Goal: Task Accomplishment & Management: Complete application form

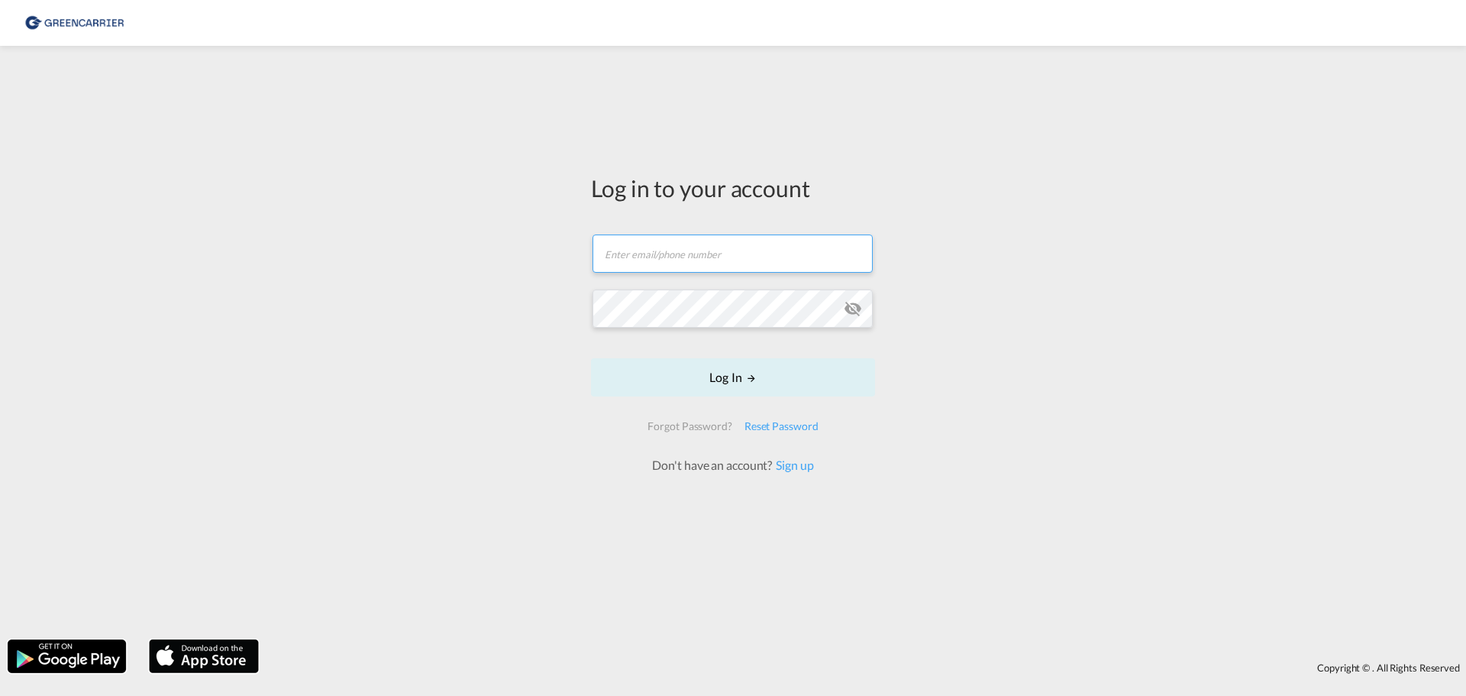
click at [682, 260] on input "text" at bounding box center [733, 253] width 280 height 38
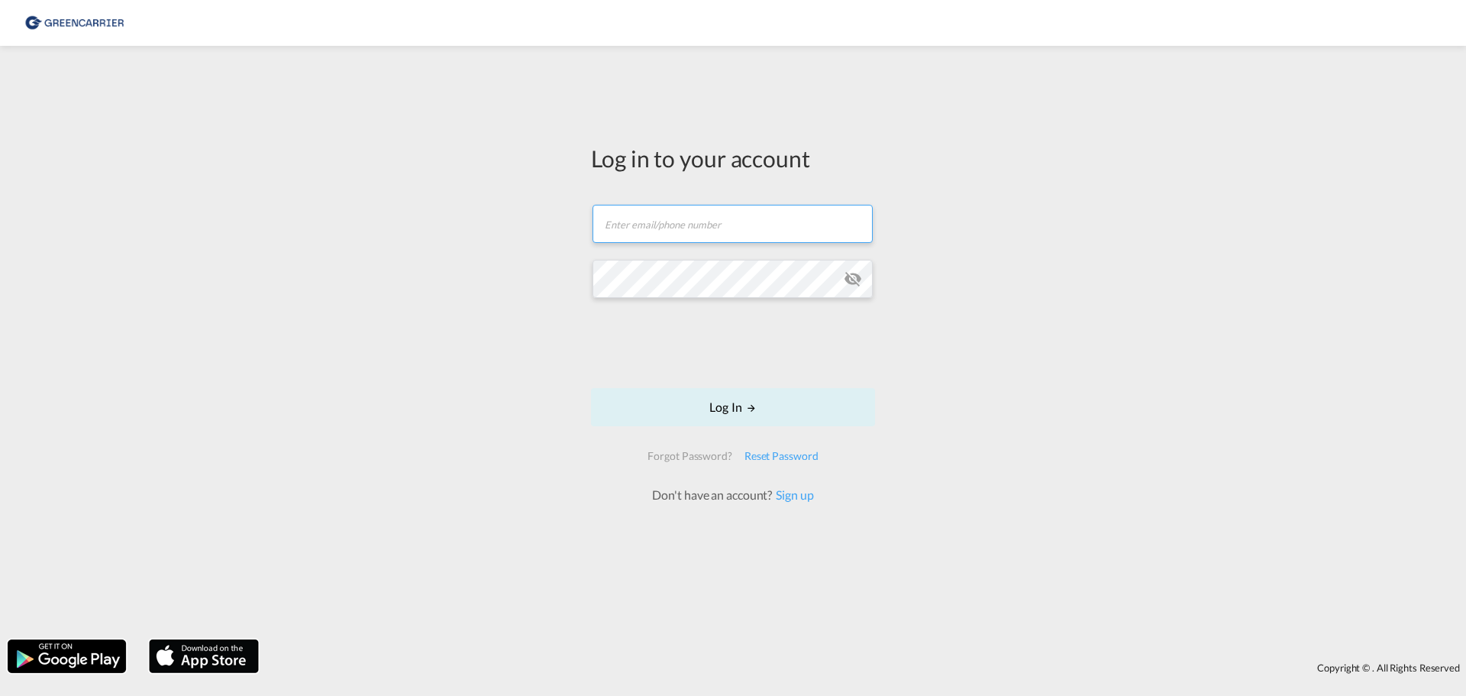
type input "[EMAIL_ADDRESS][DOMAIN_NAME]"
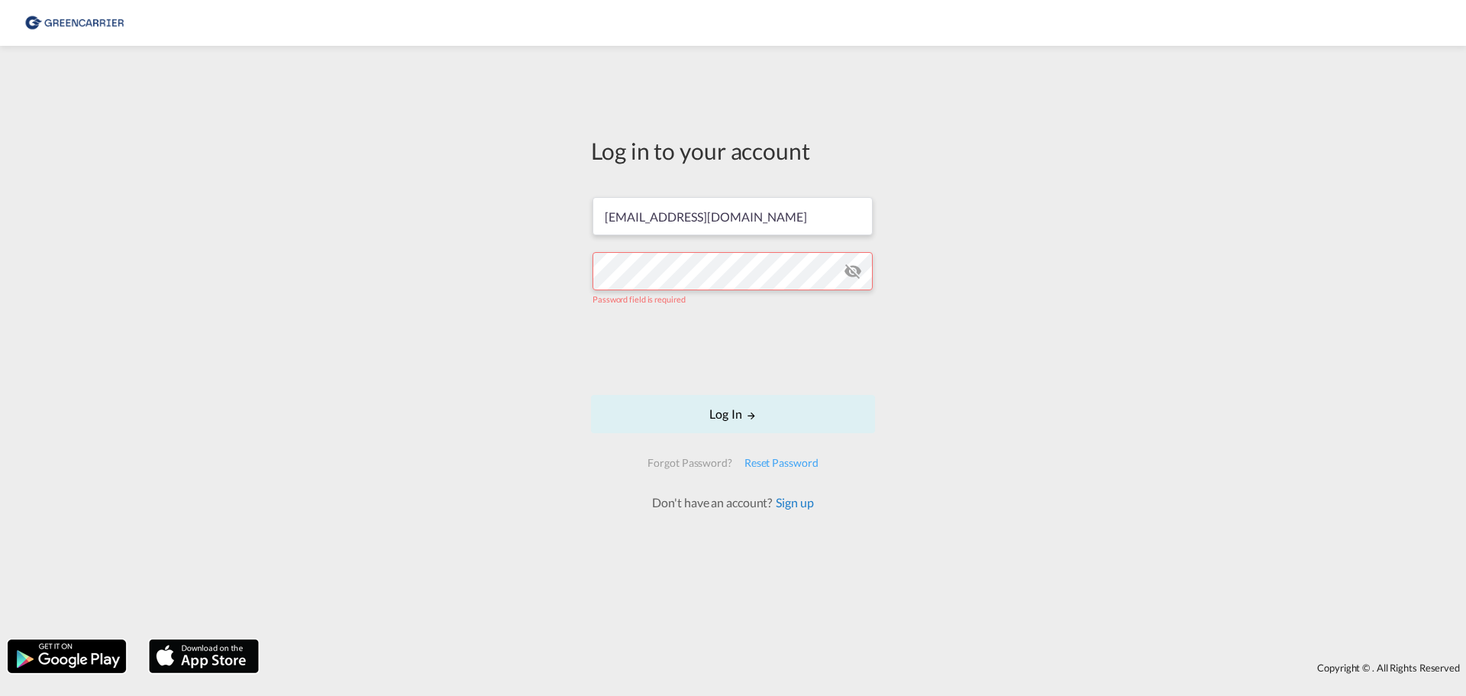
click at [785, 505] on link "Sign up" at bounding box center [792, 502] width 41 height 15
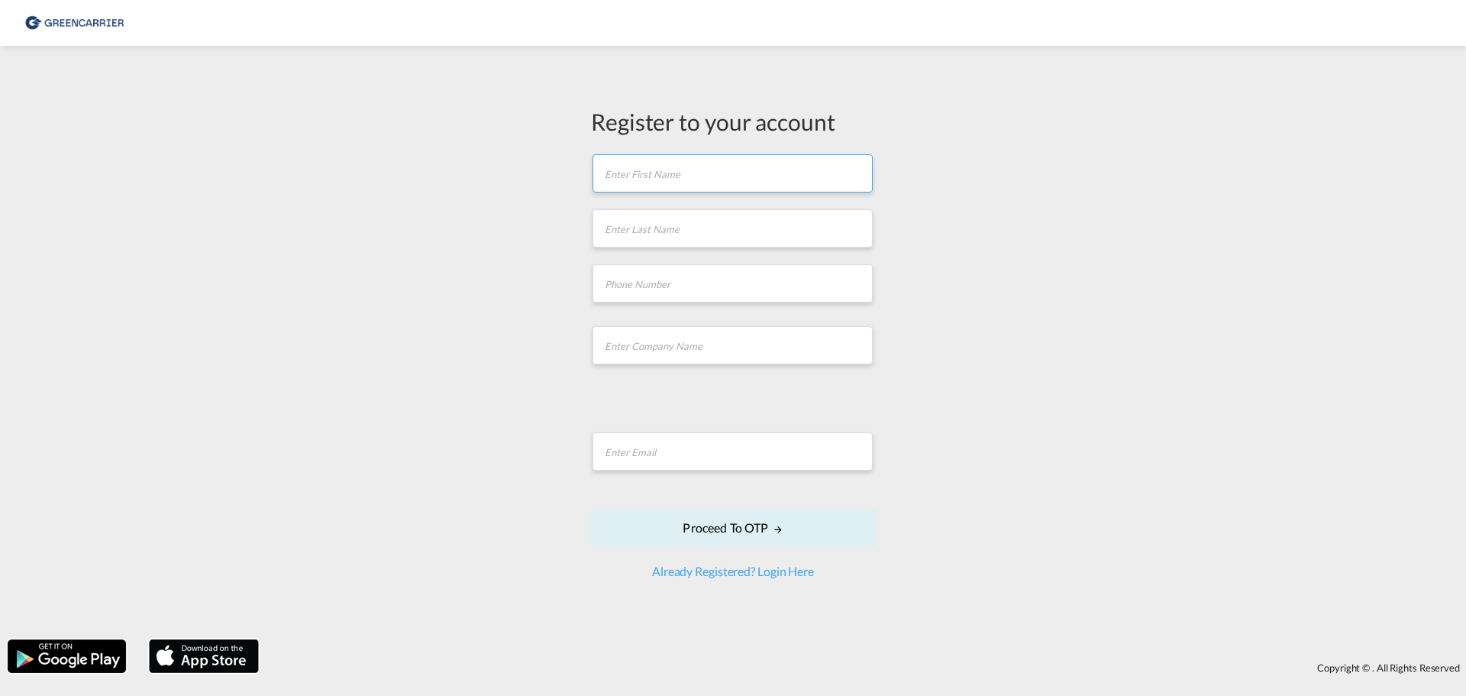
click at [697, 179] on input "text" at bounding box center [733, 173] width 280 height 38
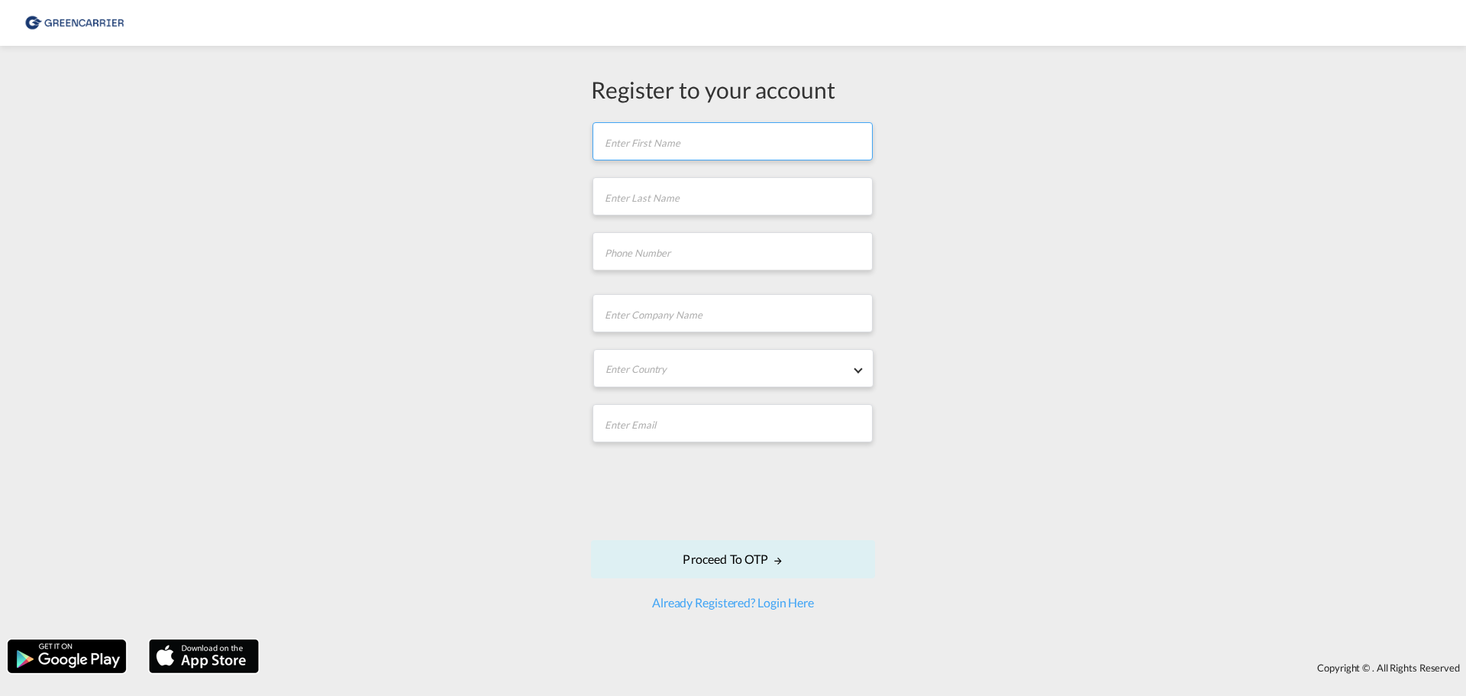
click at [684, 145] on input "text" at bounding box center [733, 141] width 280 height 38
type input "MADS"
type input "JACOBSEN"
type input "77303992"
type input "25869656"
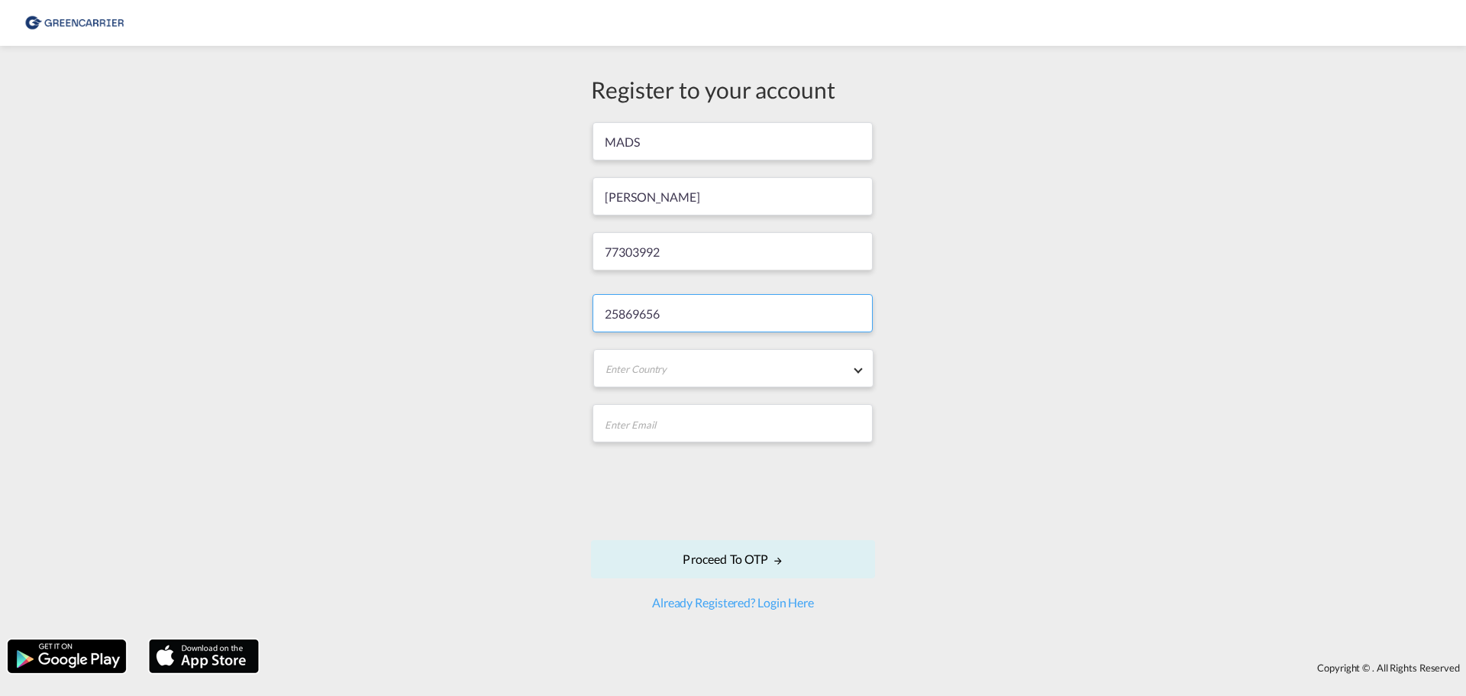
drag, startPoint x: 675, startPoint y: 331, endPoint x: 394, endPoint y: 271, distance: 287.5
click at [395, 274] on div "Register to your account MADS JACOBSEN 77303992 25869656 Enter Country Afghanis…" at bounding box center [733, 342] width 1466 height 578
type input "ALPI AIR&SEA A/S"
click at [794, 360] on md-select-value "Democratic Republic of the Congo" at bounding box center [733, 369] width 279 height 38
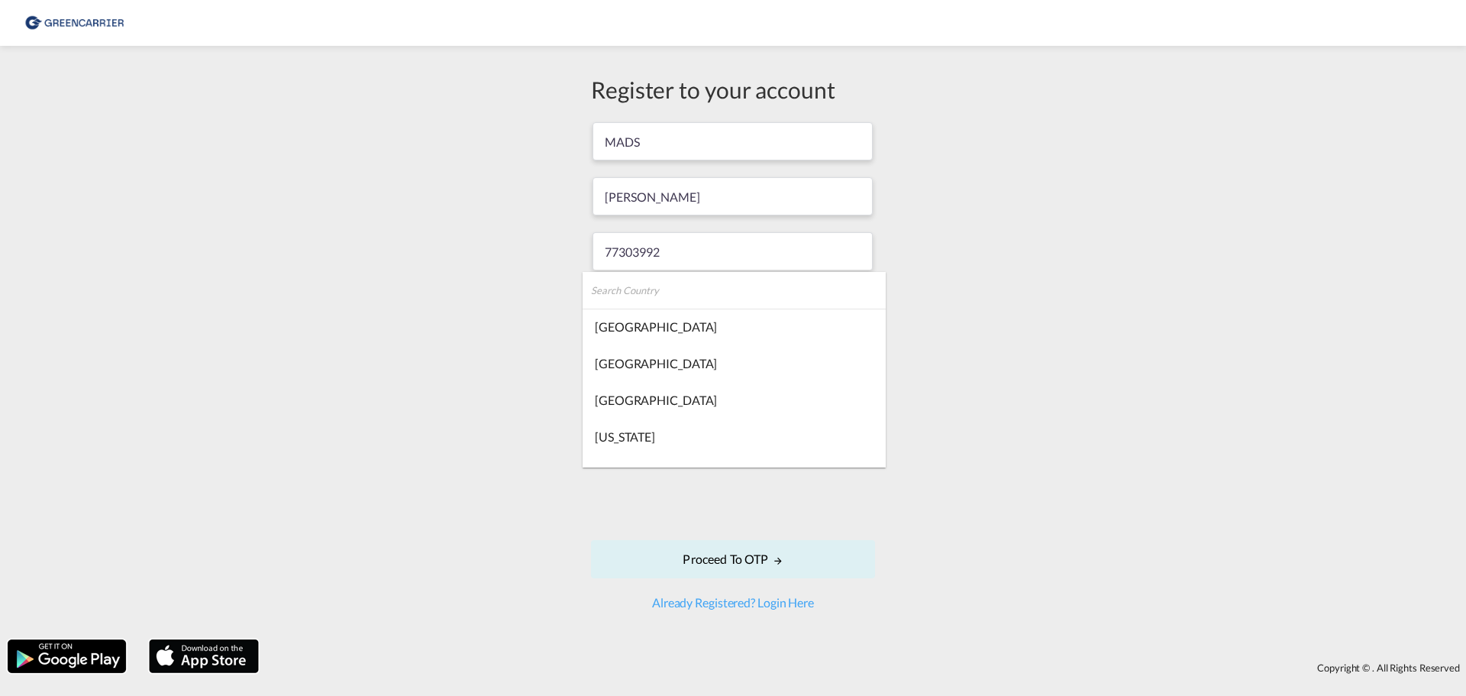
scroll to position [2120, 0]
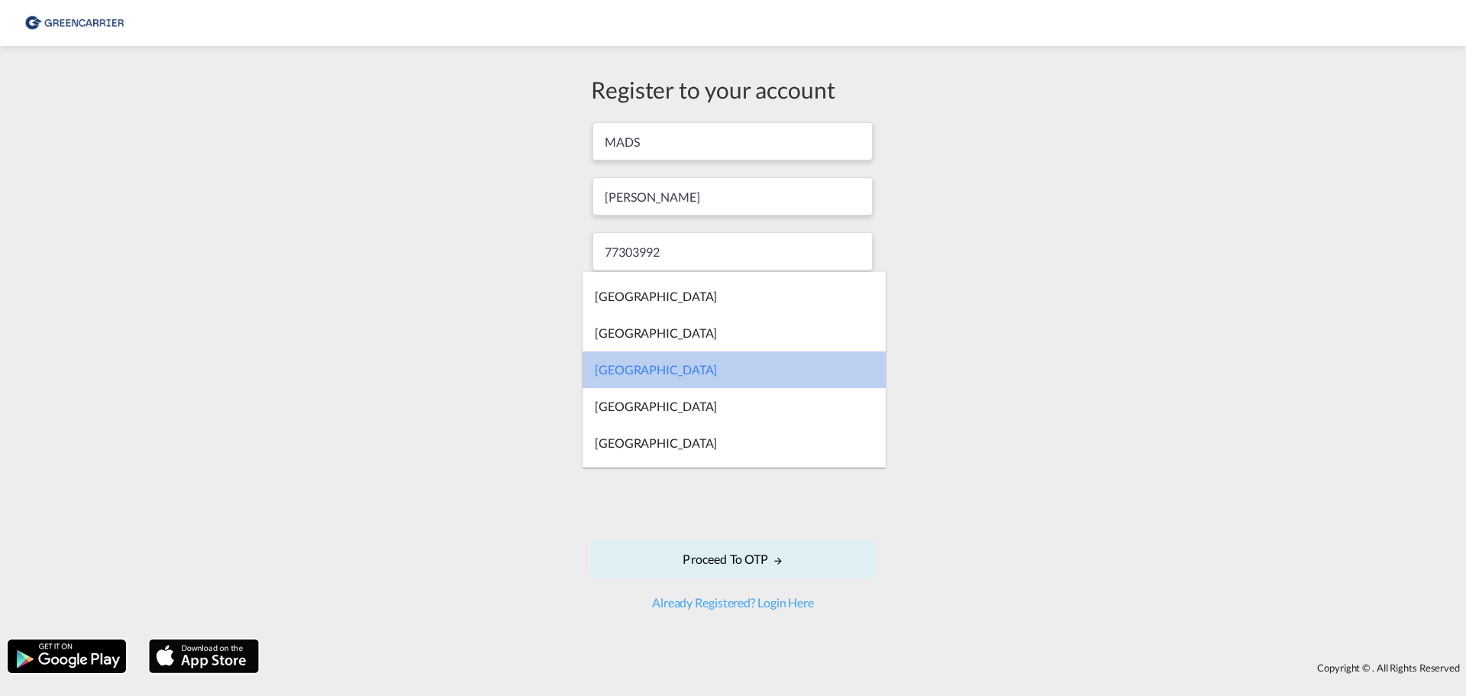
click at [788, 366] on md-option "Democratic Republic of the Congo" at bounding box center [734, 369] width 303 height 37
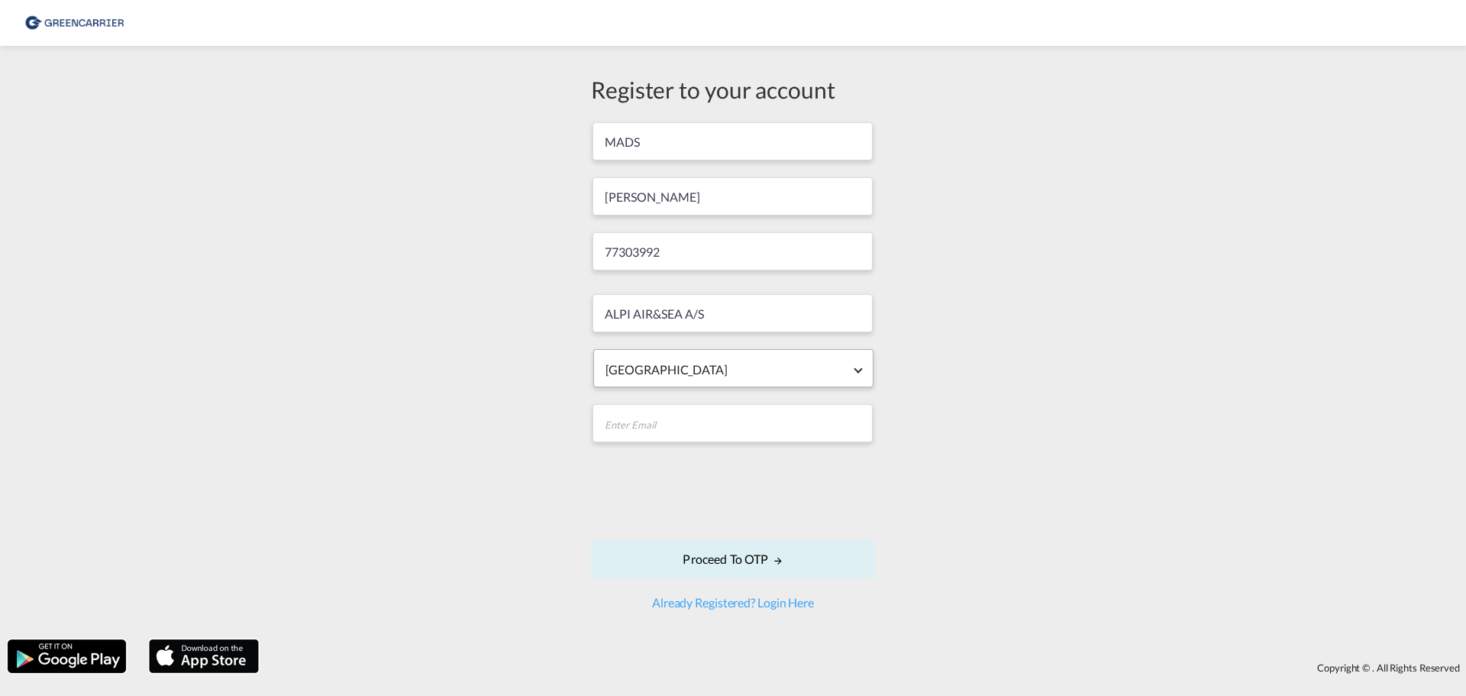
click at [790, 361] on span "Democratic Republic of the Congo" at bounding box center [734, 369] width 256 height 17
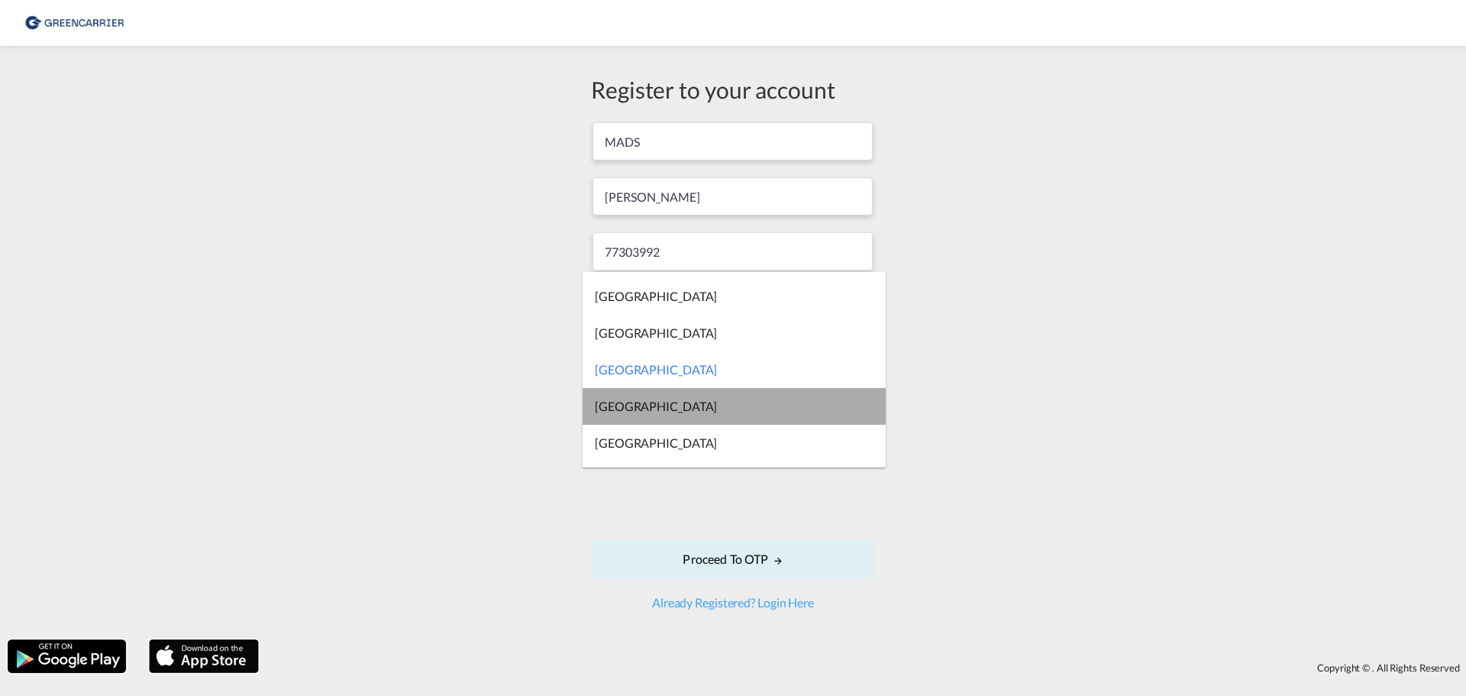
click at [761, 408] on md-option "Denmark" at bounding box center [734, 406] width 303 height 37
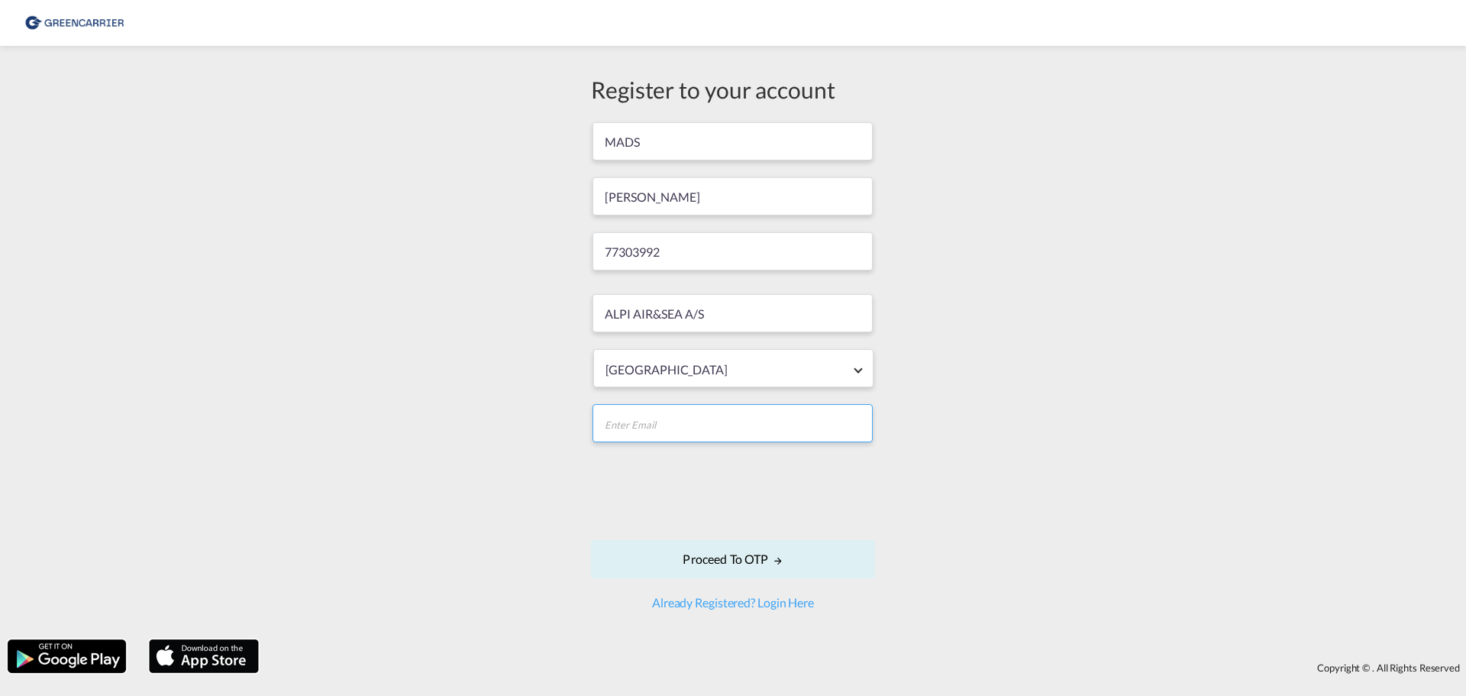
click at [746, 419] on input "email" at bounding box center [733, 423] width 280 height 38
type input "[EMAIL_ADDRESS][DOMAIN_NAME]"
click at [750, 554] on button "Proceed to OTP" at bounding box center [733, 559] width 284 height 38
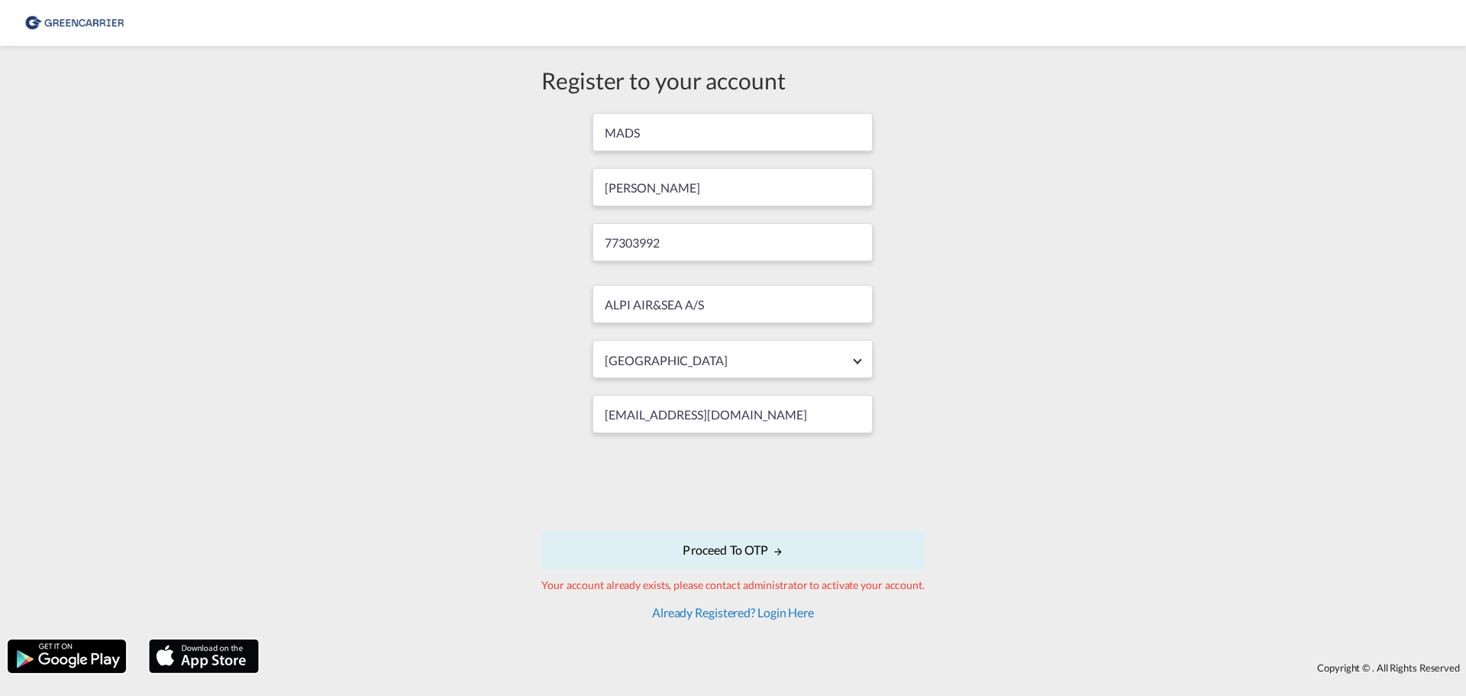
click at [784, 614] on link "Already Registered? Login Here" at bounding box center [733, 612] width 162 height 15
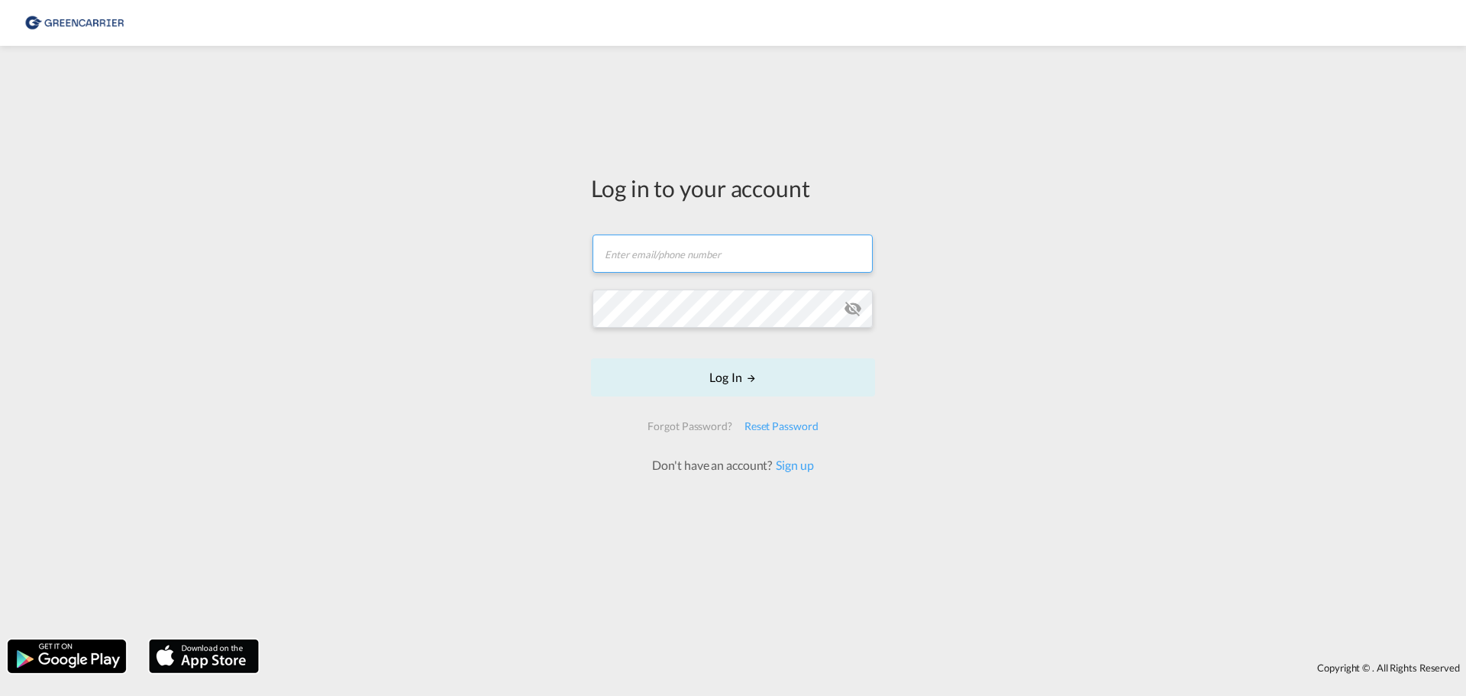
click at [711, 242] on input "text" at bounding box center [733, 253] width 280 height 38
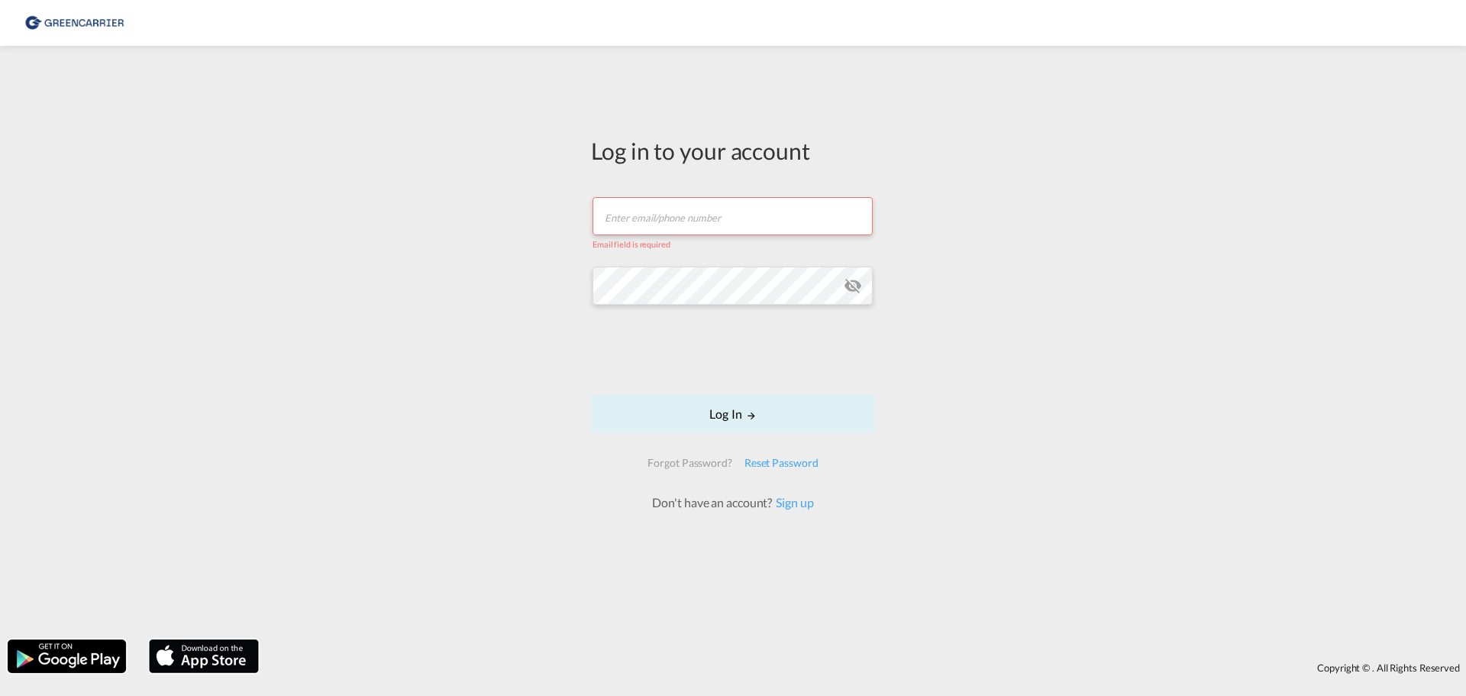
click at [965, 360] on div "Log in to your account Email field is required Password field is required Log I…" at bounding box center [733, 342] width 1466 height 578
click at [781, 462] on div "Reset Password" at bounding box center [782, 462] width 86 height 27
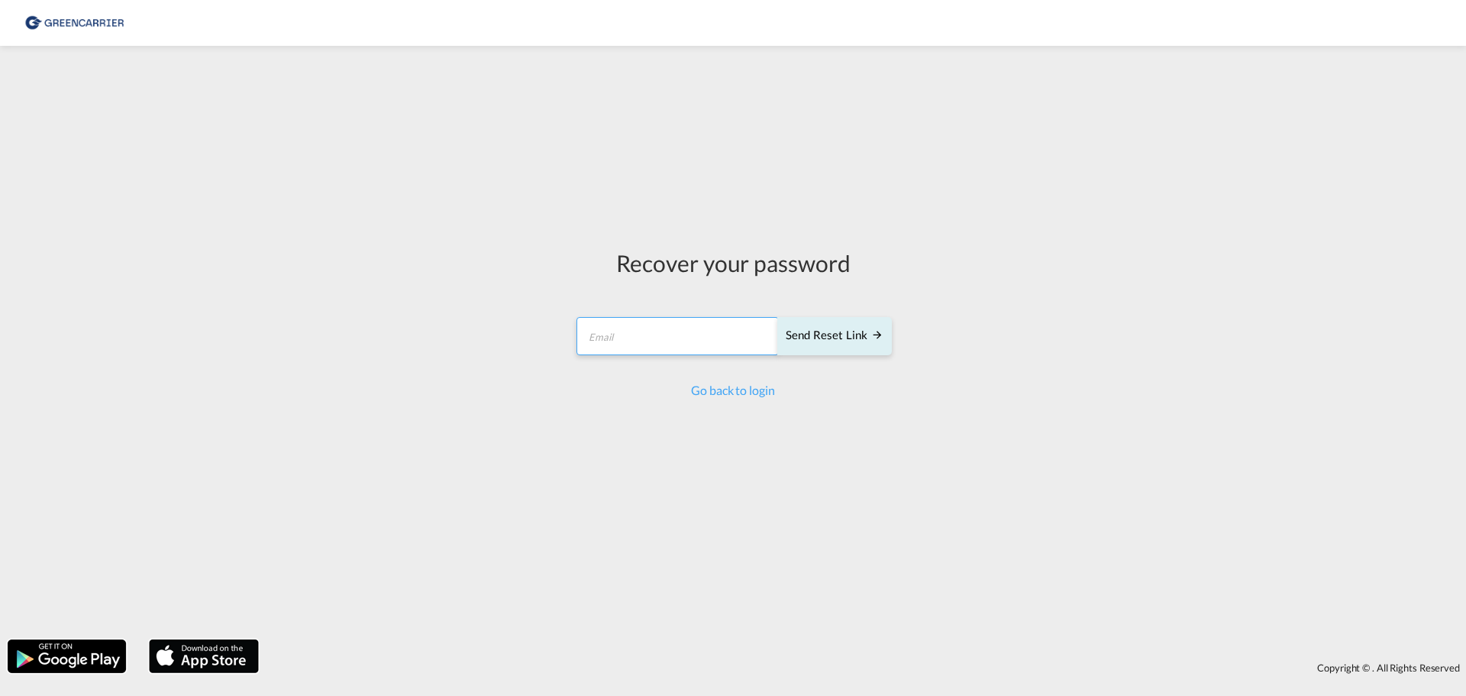
click at [699, 335] on input "email" at bounding box center [678, 336] width 202 height 38
type input "[EMAIL_ADDRESS][DOMAIN_NAME]"
click at [825, 328] on div "Send reset link" at bounding box center [835, 336] width 98 height 18
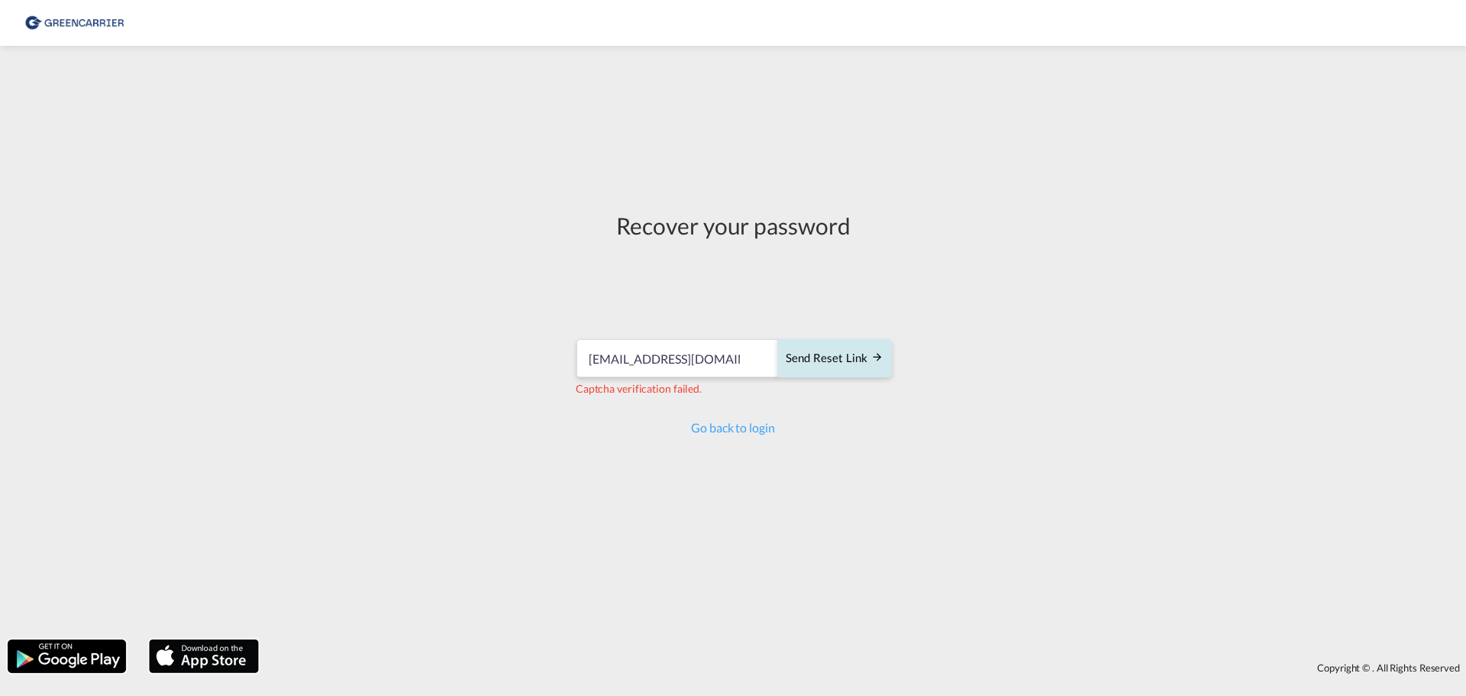
click at [829, 358] on div "Send reset link" at bounding box center [835, 359] width 98 height 18
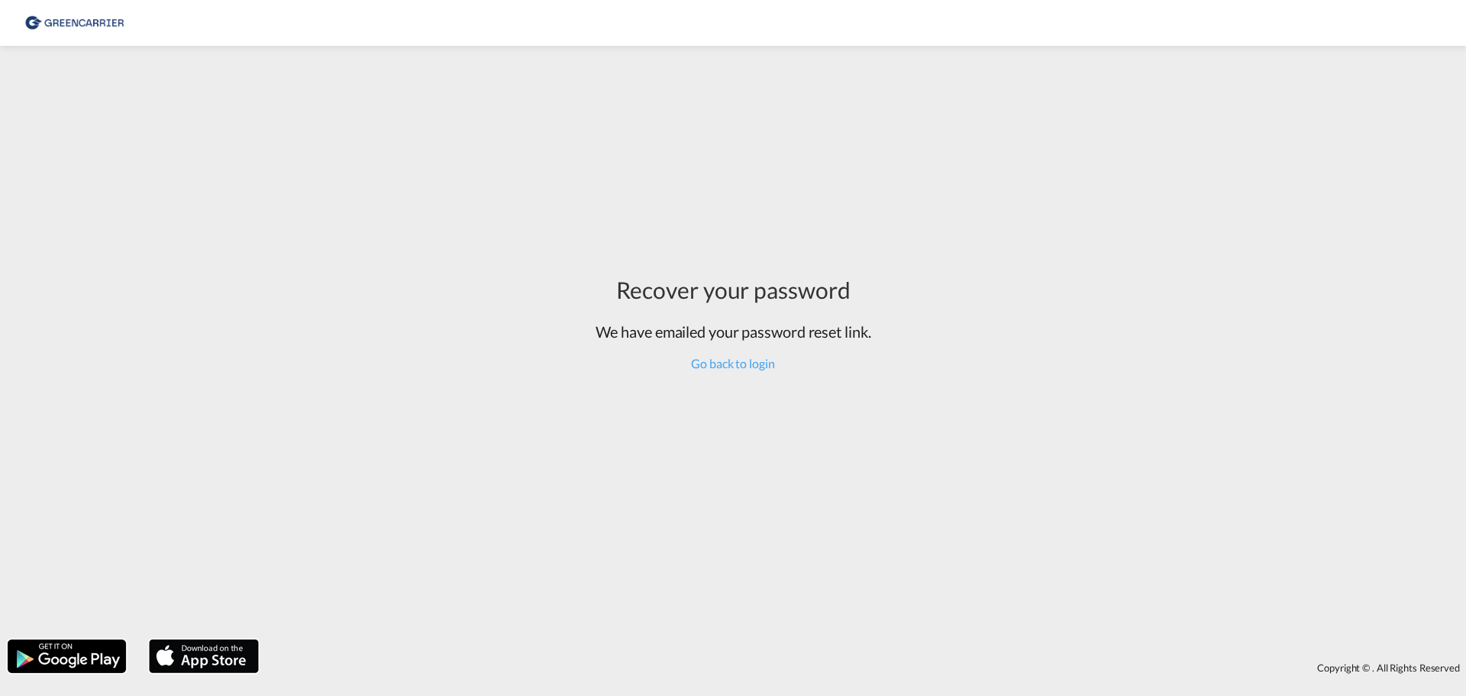
click at [727, 348] on div "Recover your password We have emailed your password reset link. Go back to login" at bounding box center [734, 322] width 276 height 99
click at [724, 360] on link "Go back to login" at bounding box center [732, 363] width 83 height 15
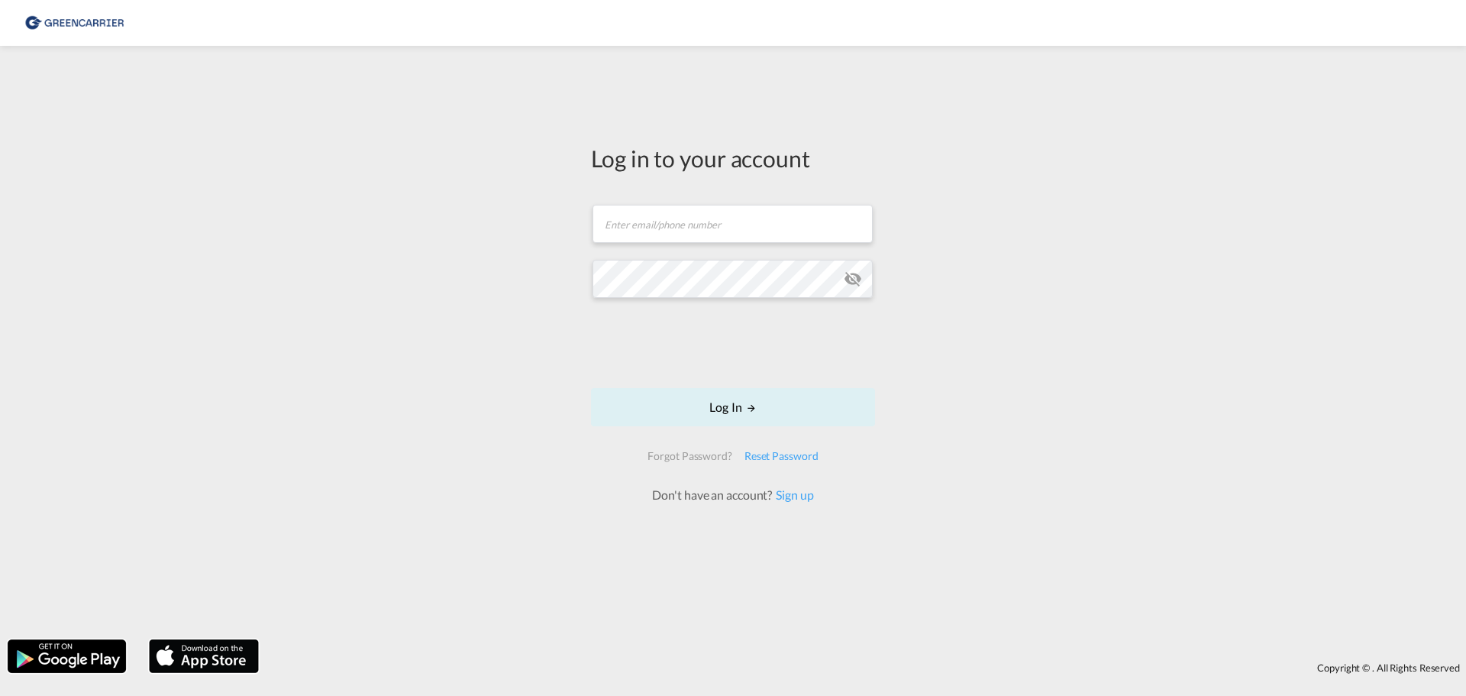
click at [652, 252] on form "Email field is required Password field is required Log In Forgot Password? Rese…" at bounding box center [733, 346] width 284 height 315
click at [668, 227] on input "text" at bounding box center [733, 224] width 280 height 38
type input "[EMAIL_ADDRESS][DOMAIN_NAME]"
click at [591, 388] on button "Log In" at bounding box center [733, 407] width 284 height 38
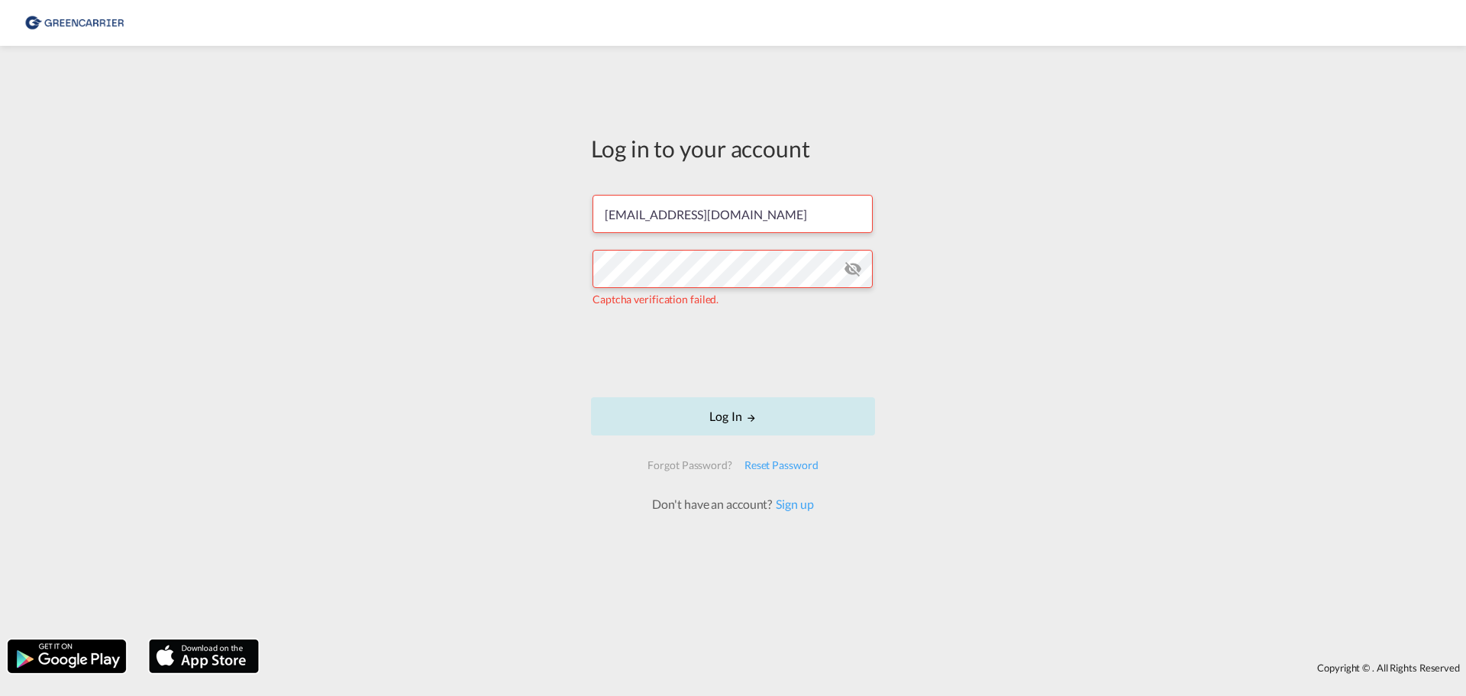
click at [783, 415] on button "Log In" at bounding box center [733, 416] width 284 height 38
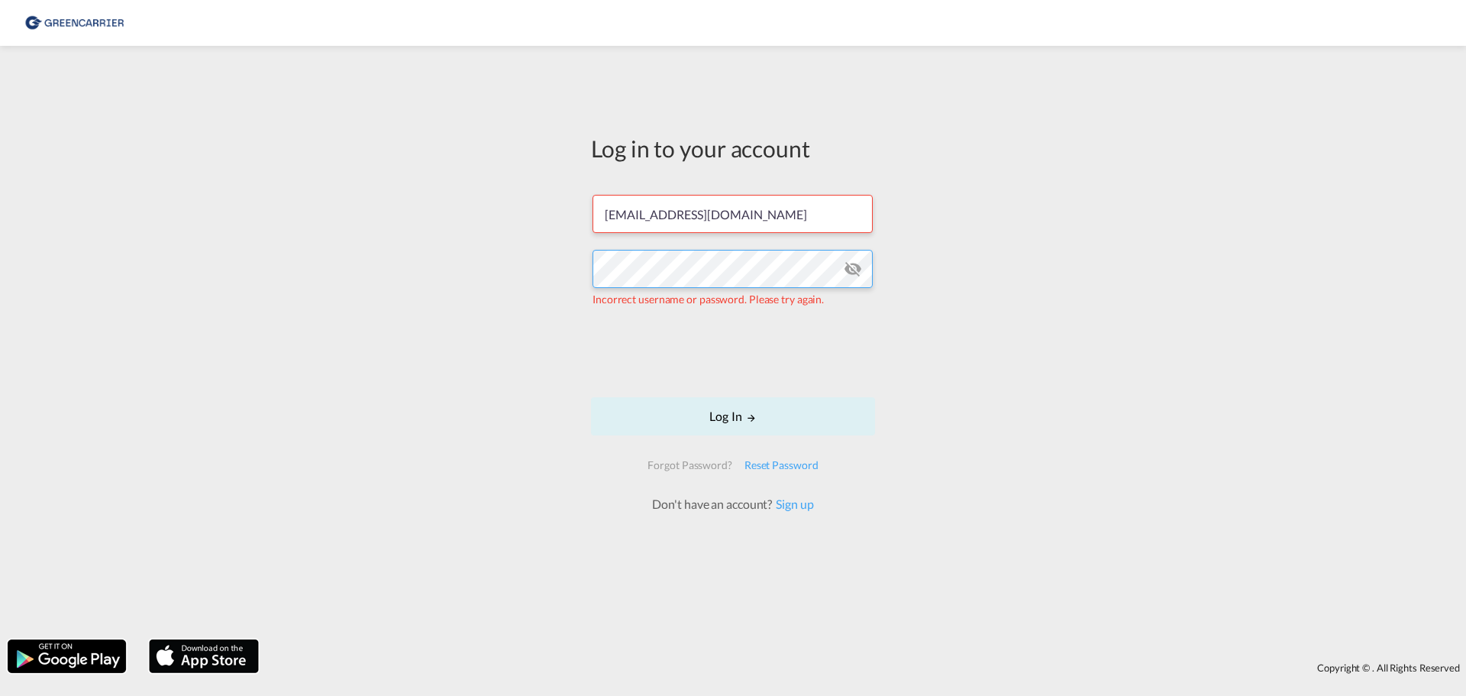
click at [509, 234] on div "Log in to your account mja@alpi.dk Incorrect username or password. Please try a…" at bounding box center [733, 342] width 1466 height 578
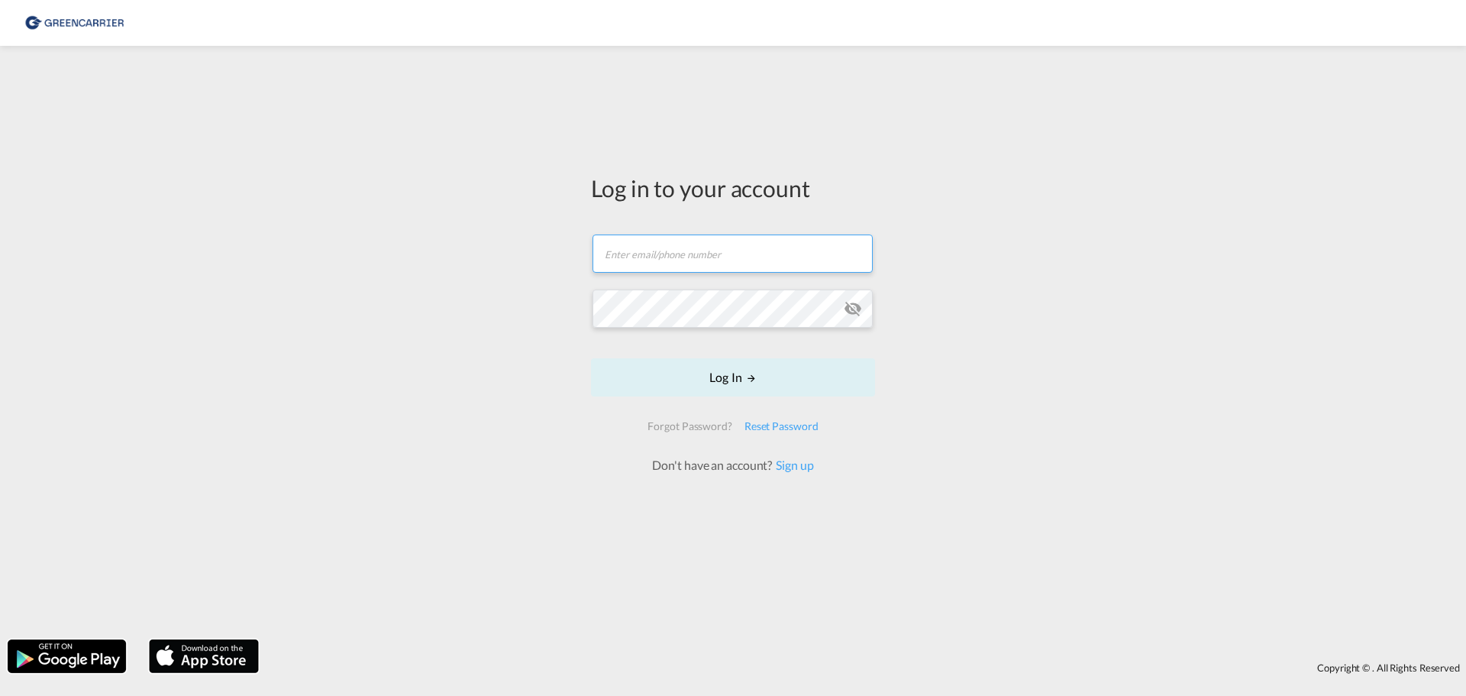
click at [690, 260] on input "text" at bounding box center [733, 253] width 280 height 38
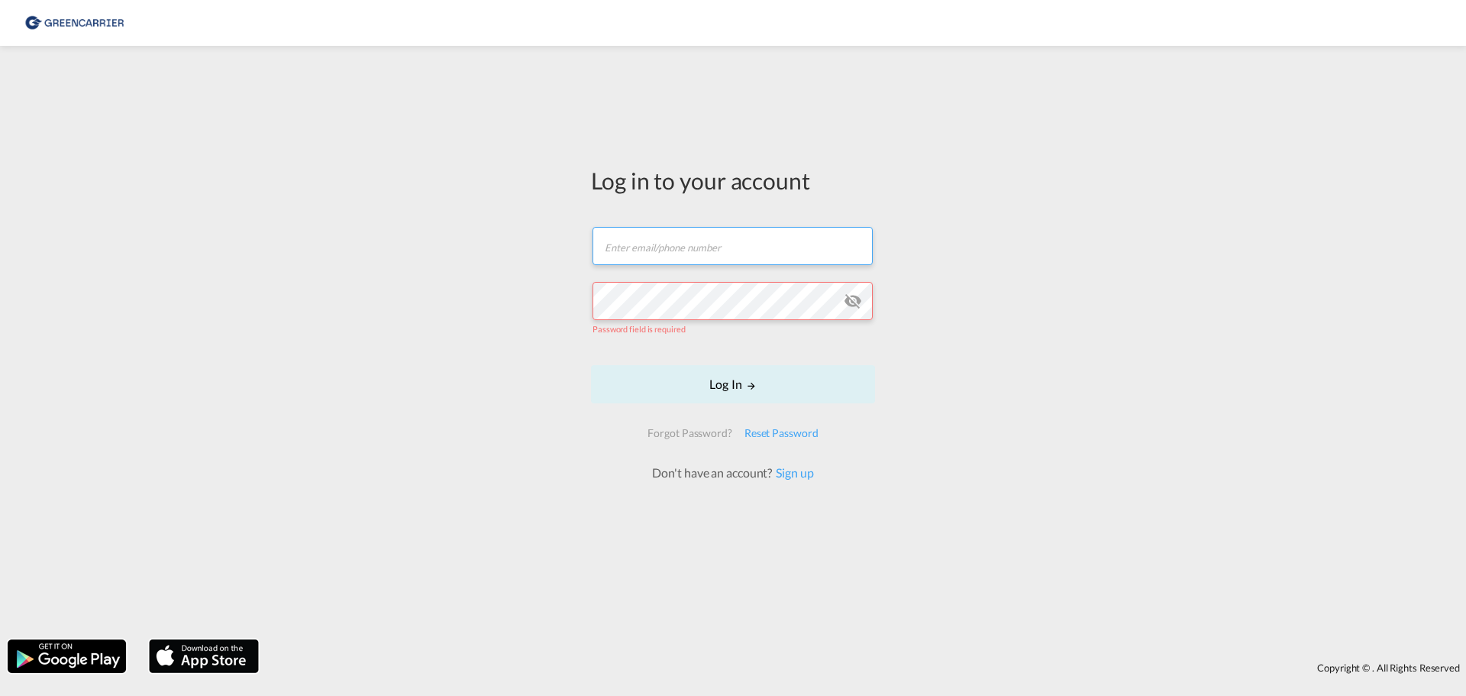
type input "[EMAIL_ADDRESS][DOMAIN_NAME]"
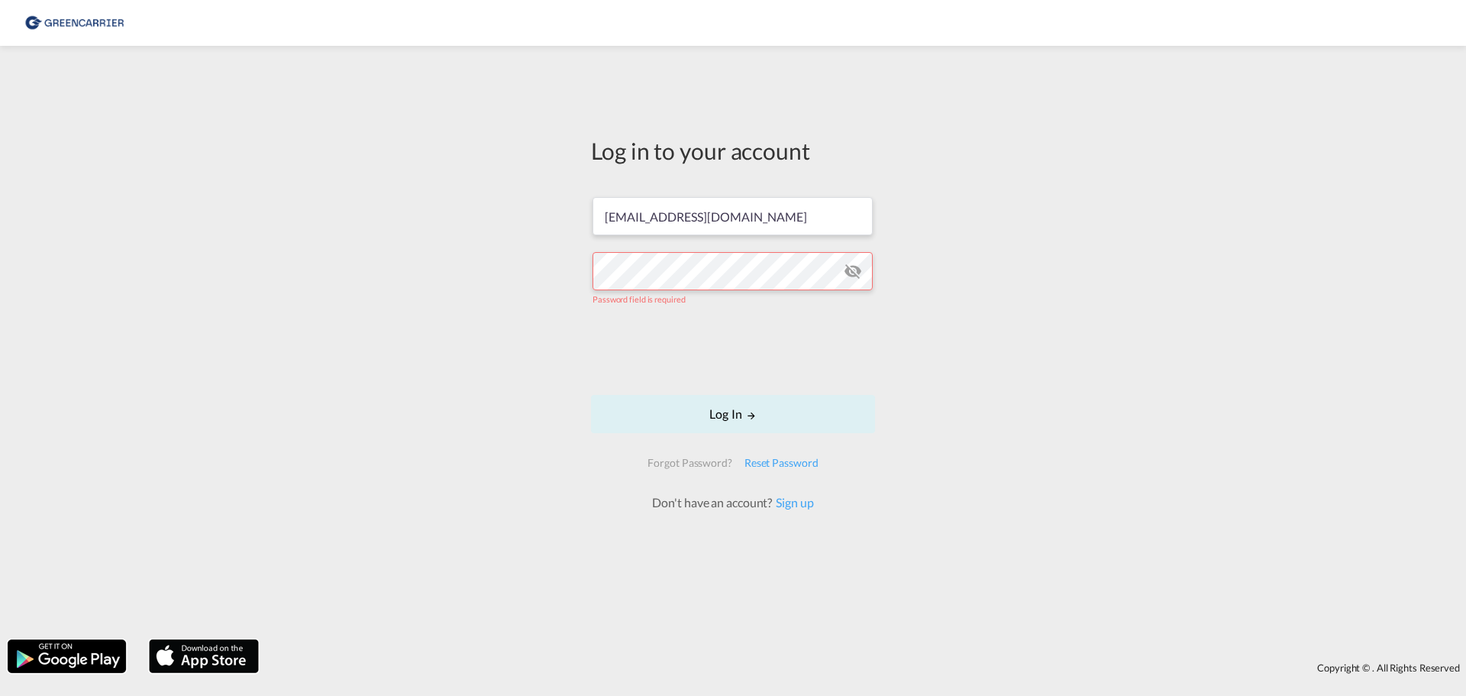
click at [660, 292] on md-input-container "Password field is required" at bounding box center [733, 279] width 281 height 56
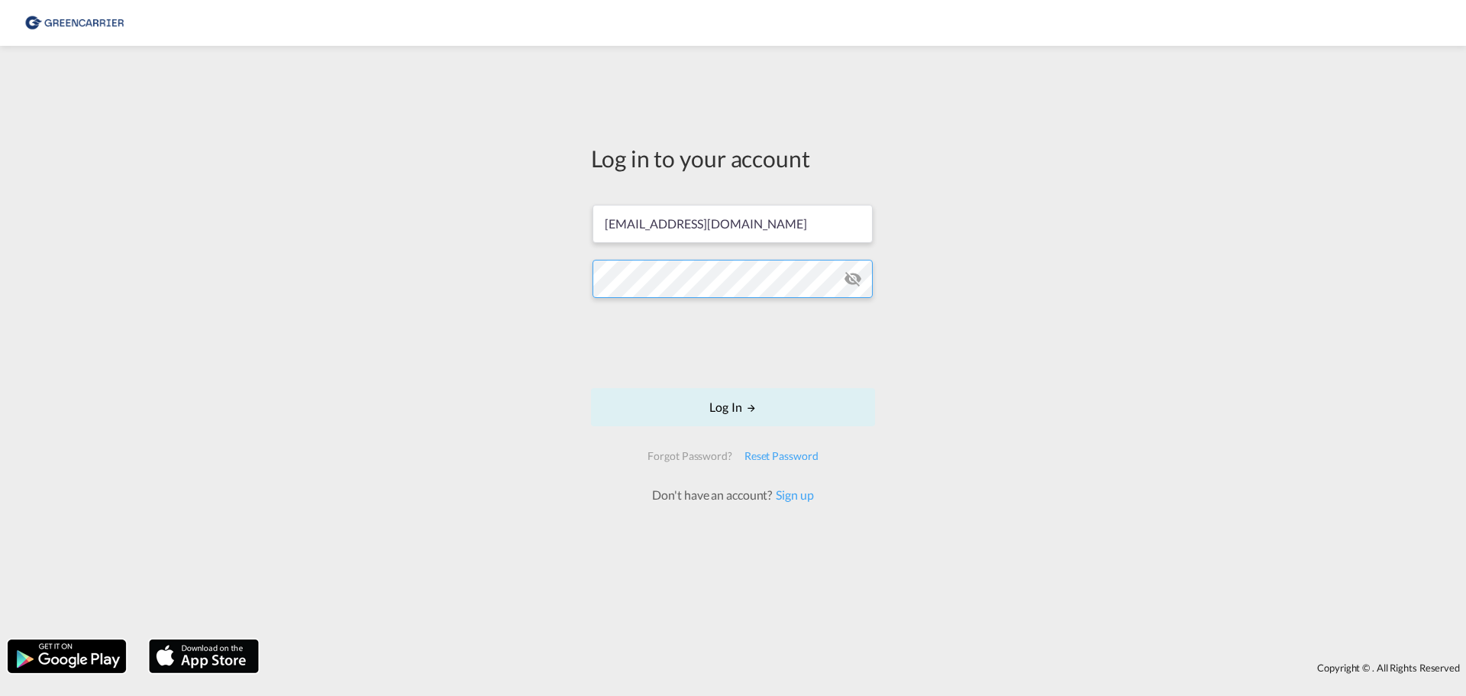
click at [591, 388] on button "Log In" at bounding box center [733, 407] width 284 height 38
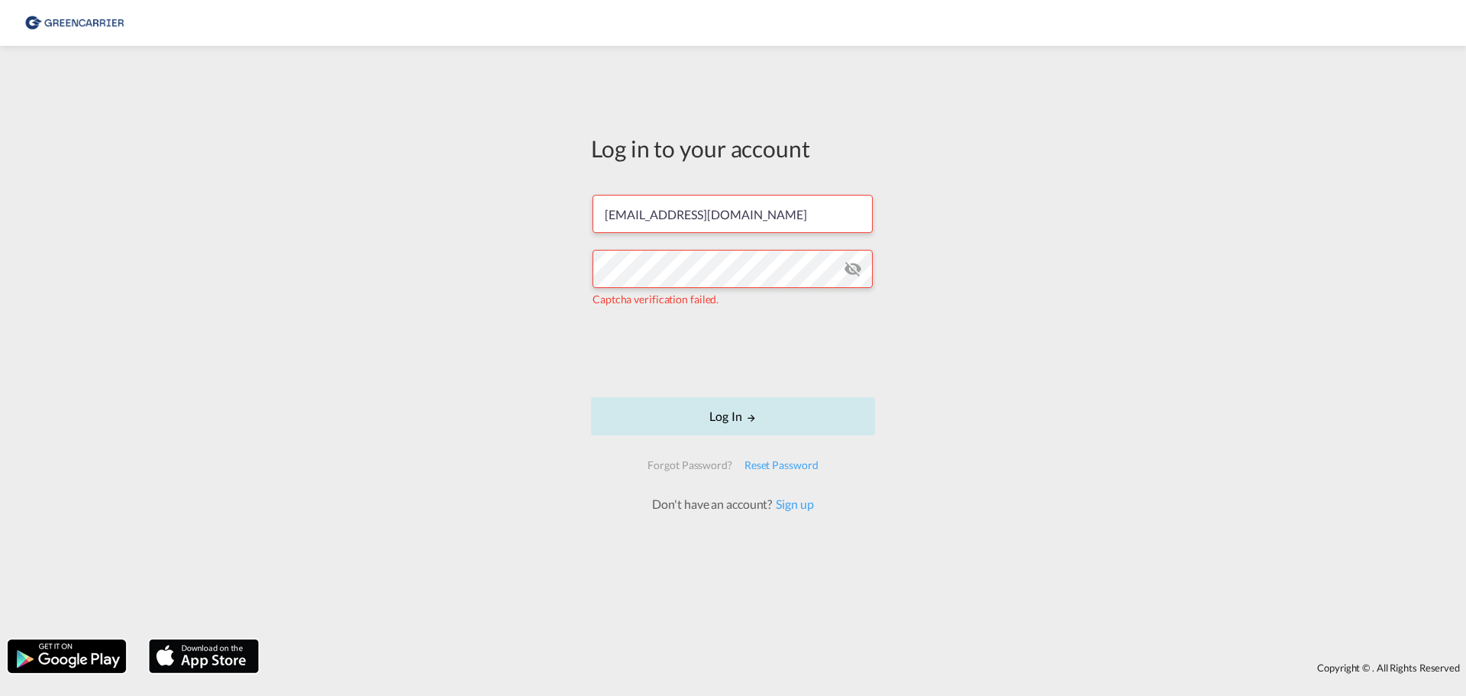
click at [761, 417] on button "Log In" at bounding box center [733, 416] width 284 height 38
